Goal: Feedback & Contribution: Contribute content

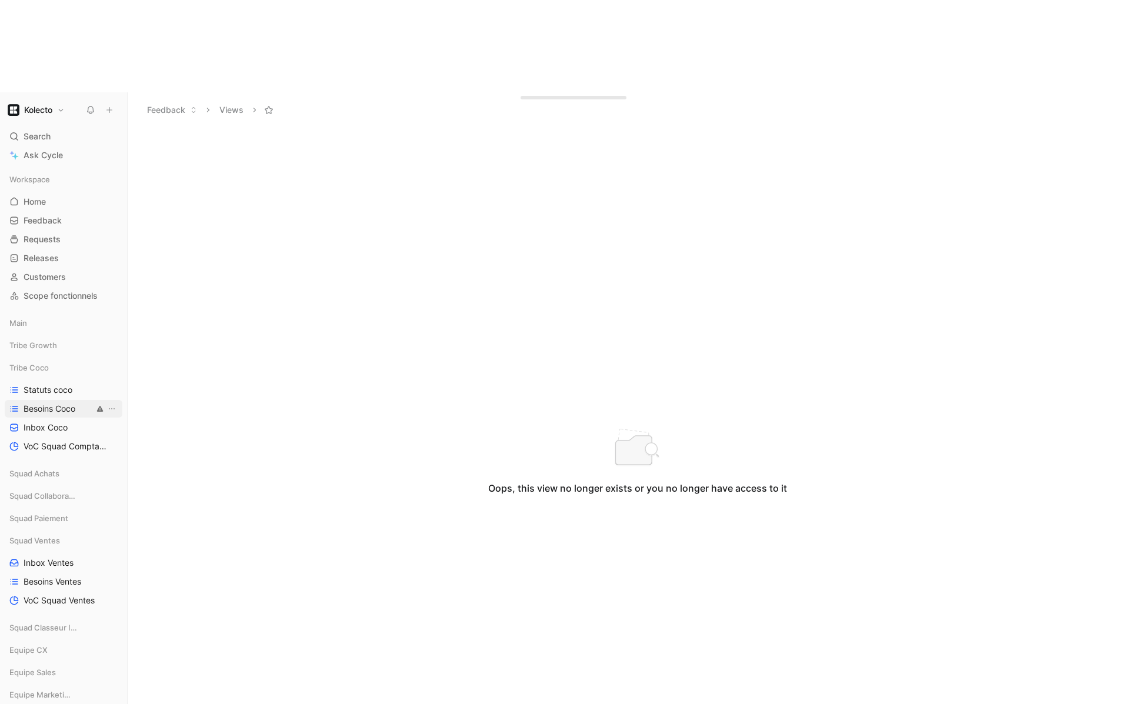
click at [68, 403] on span "Besoins Coco" at bounding box center [50, 409] width 52 height 12
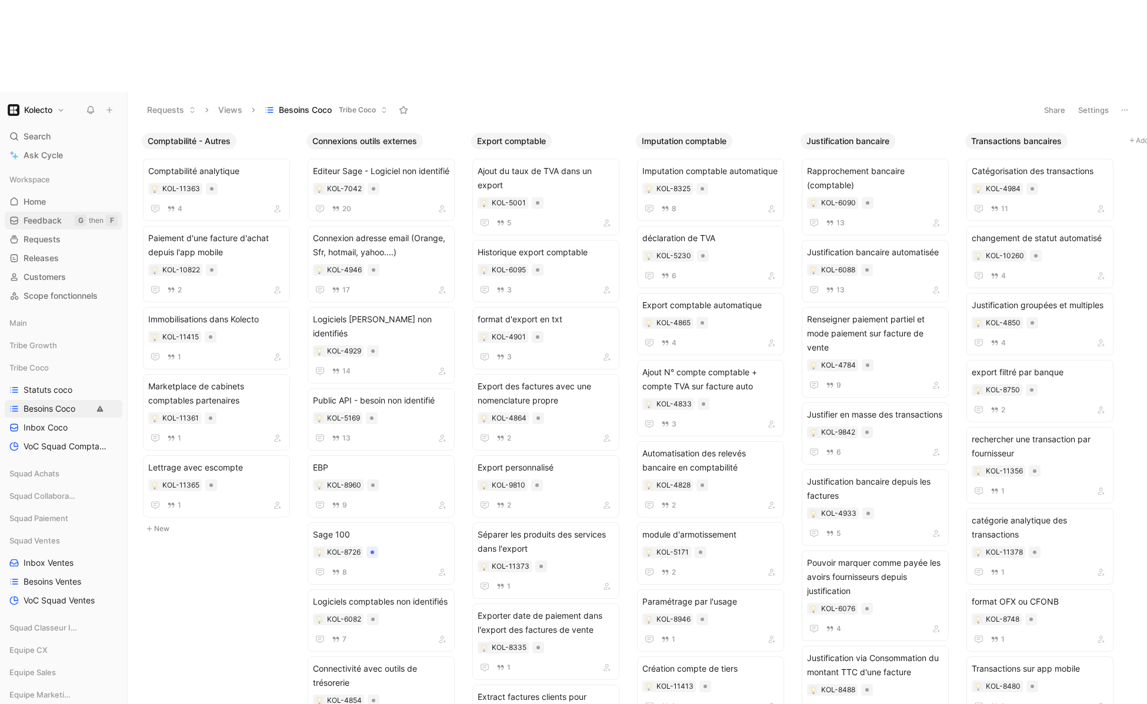
click at [48, 215] on span "Feedback" at bounding box center [43, 221] width 38 height 12
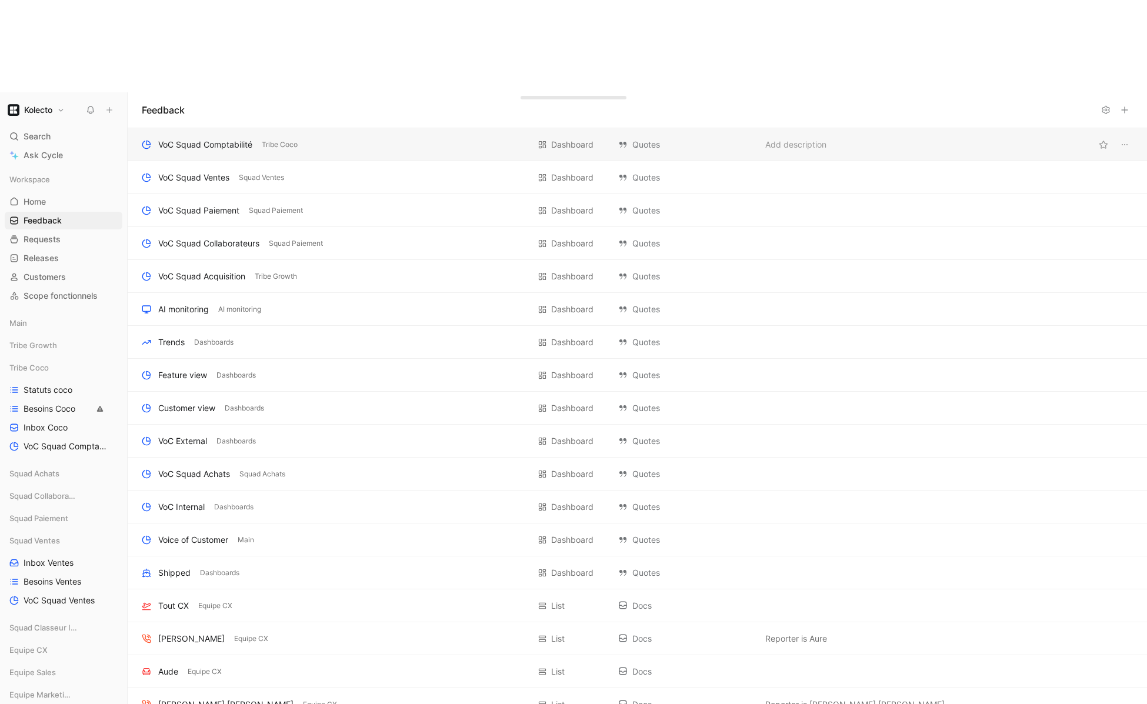
click at [219, 138] on div "VoC Squad Comptabilité" at bounding box center [205, 145] width 94 height 14
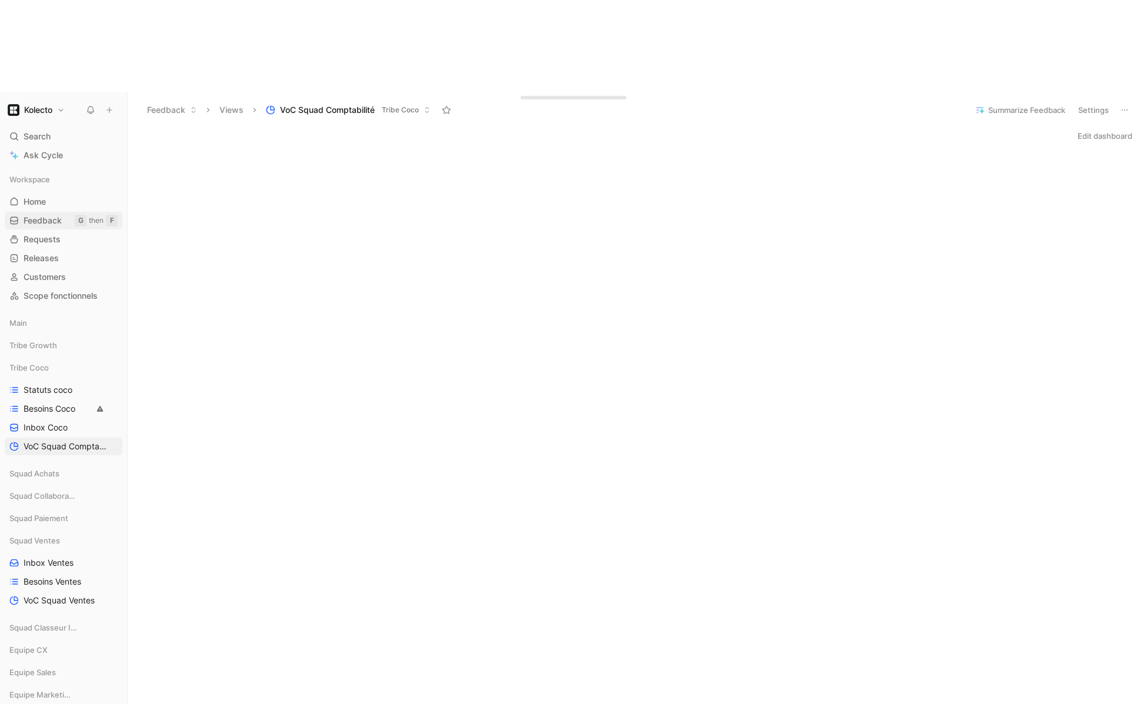
click at [56, 215] on span "Feedback" at bounding box center [43, 221] width 38 height 12
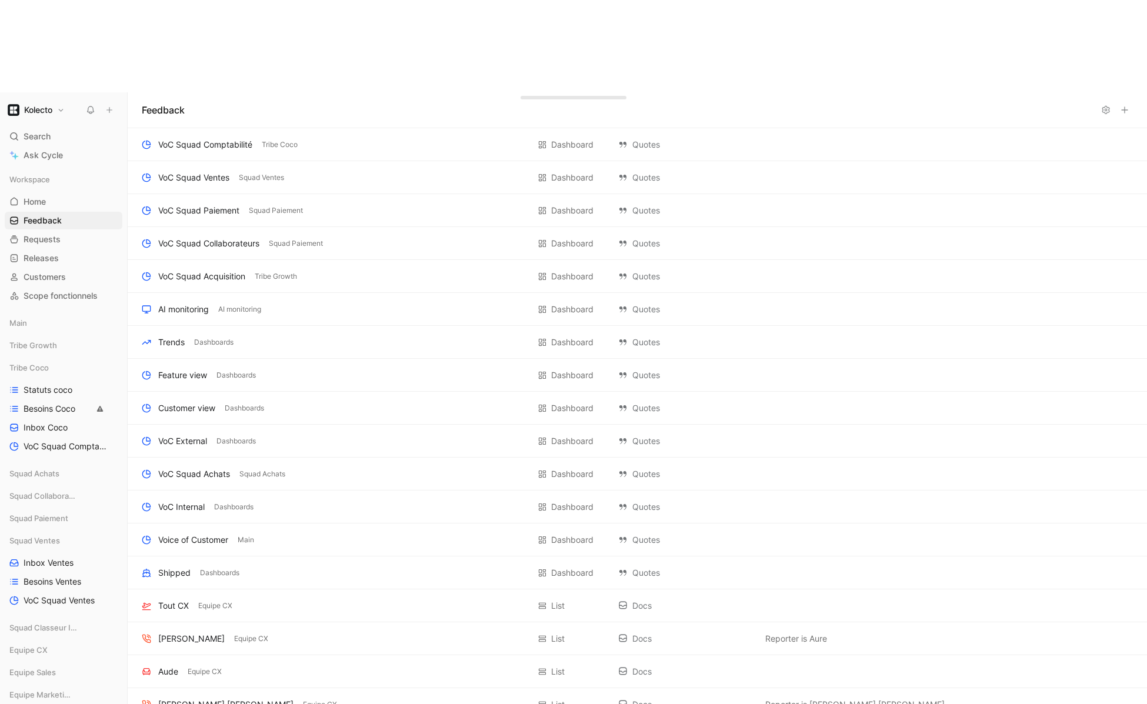
click at [114, 102] on button at bounding box center [109, 110] width 16 height 16
click at [174, 25] on button "New feedback c" at bounding box center [188, 22] width 126 height 20
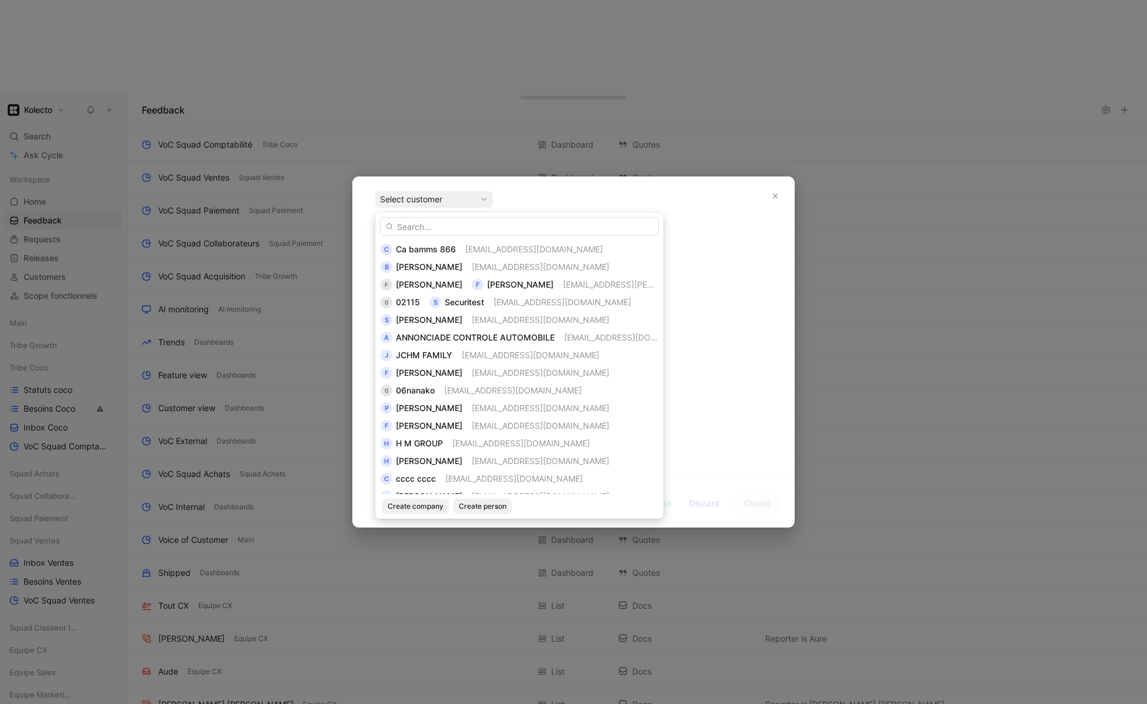
click at [444, 316] on span "[PERSON_NAME]" at bounding box center [429, 320] width 66 height 10
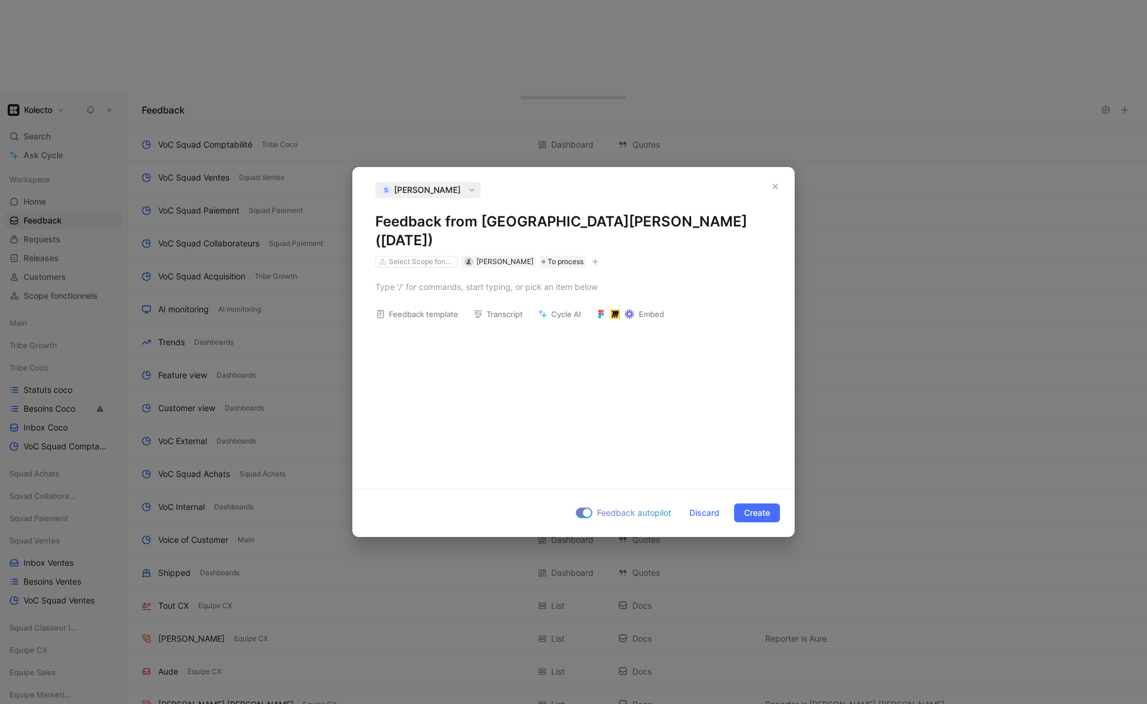
click at [461, 195] on span "[PERSON_NAME]" at bounding box center [427, 190] width 66 height 14
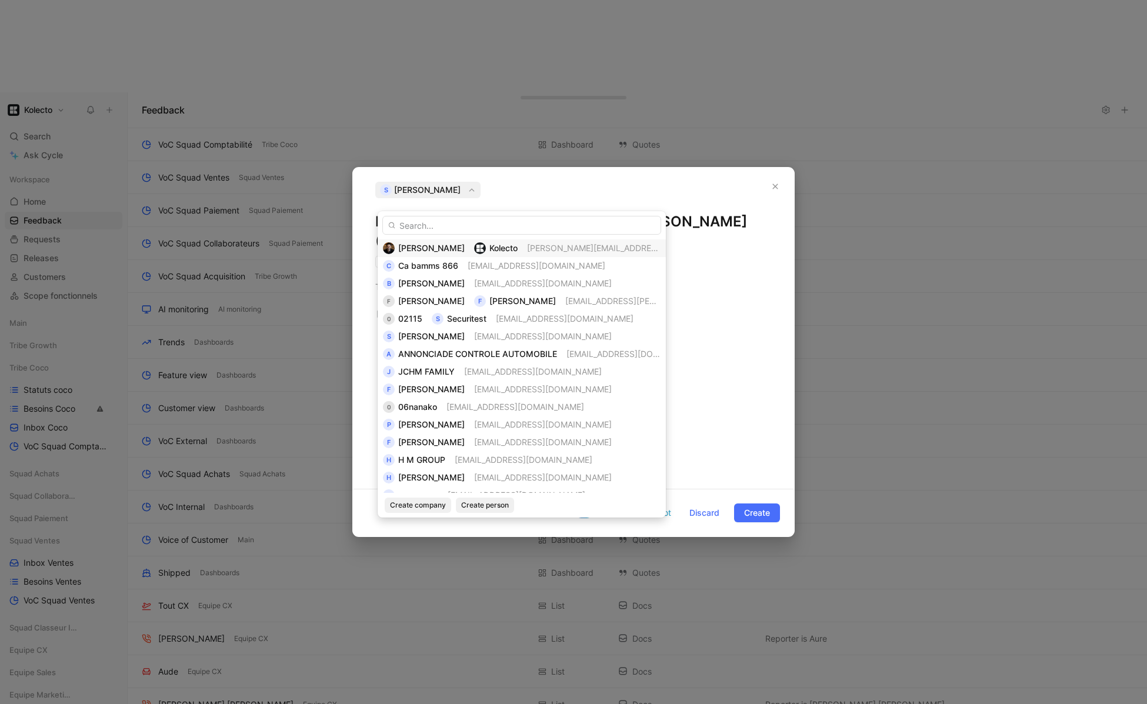
click at [432, 243] on span "[PERSON_NAME]" at bounding box center [431, 248] width 66 height 10
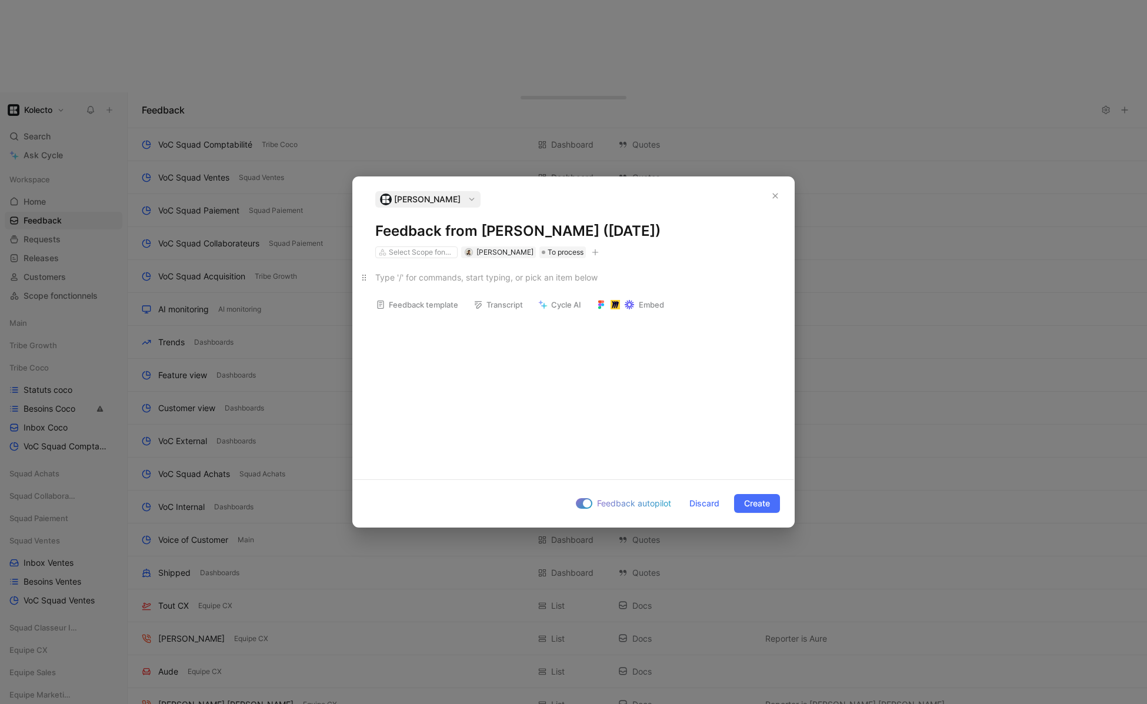
click at [428, 281] on div at bounding box center [573, 277] width 396 height 12
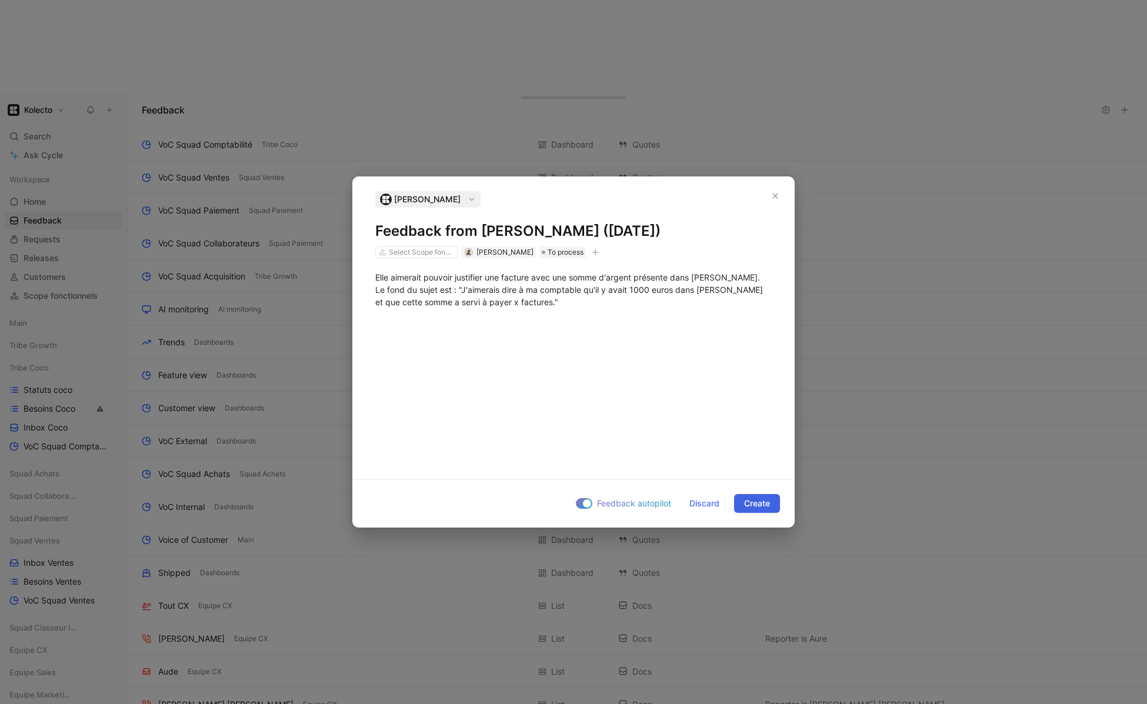
click at [762, 507] on span "Create" at bounding box center [757, 503] width 26 height 14
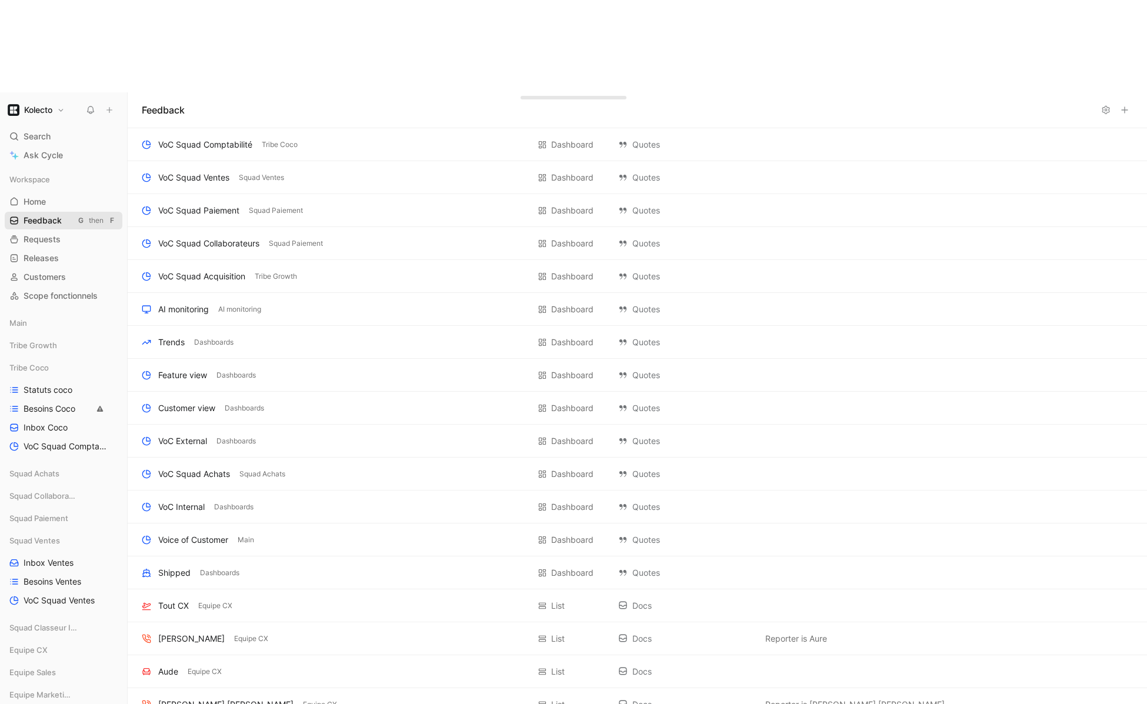
click at [68, 212] on link "Feedback G then F" at bounding box center [64, 221] width 118 height 18
click at [216, 138] on div "VoC Squad Comptabilité" at bounding box center [205, 145] width 94 height 14
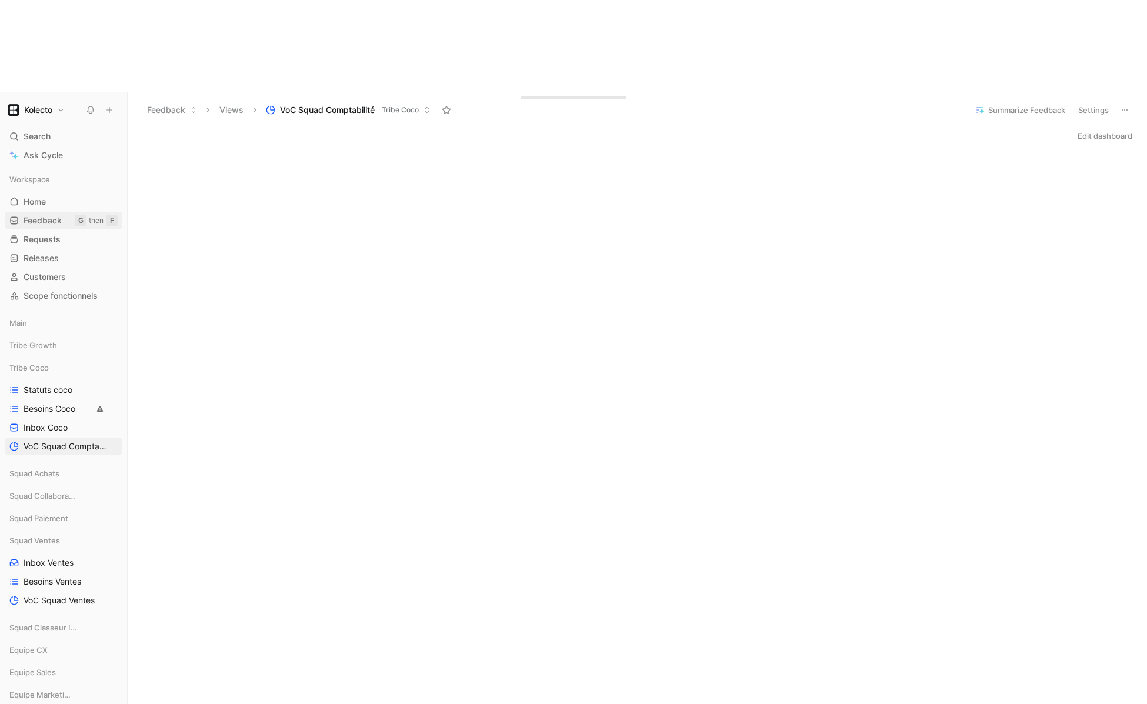
click at [52, 215] on span "Feedback" at bounding box center [43, 221] width 38 height 12
